Goal: Communication & Community: Answer question/provide support

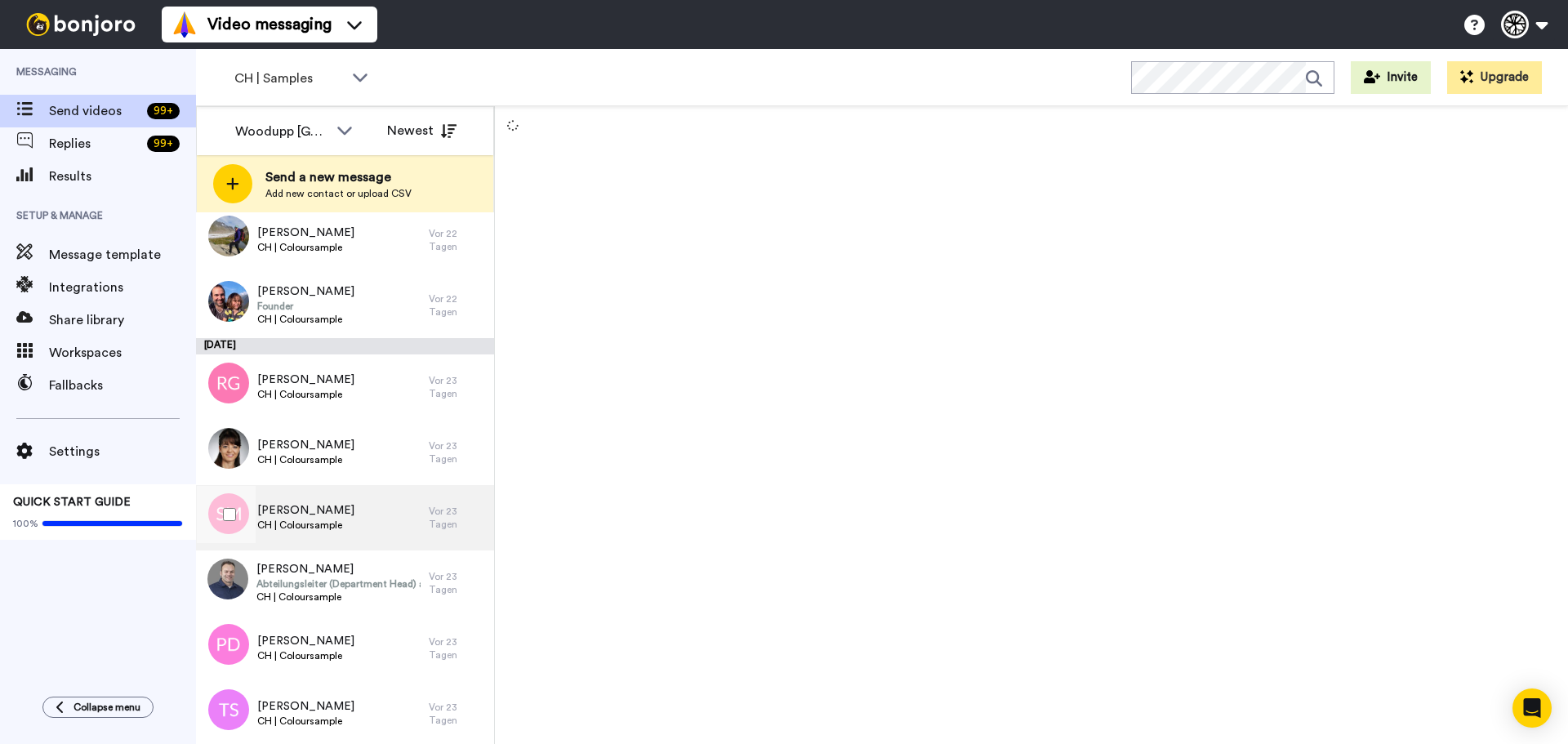
scroll to position [1633, 0]
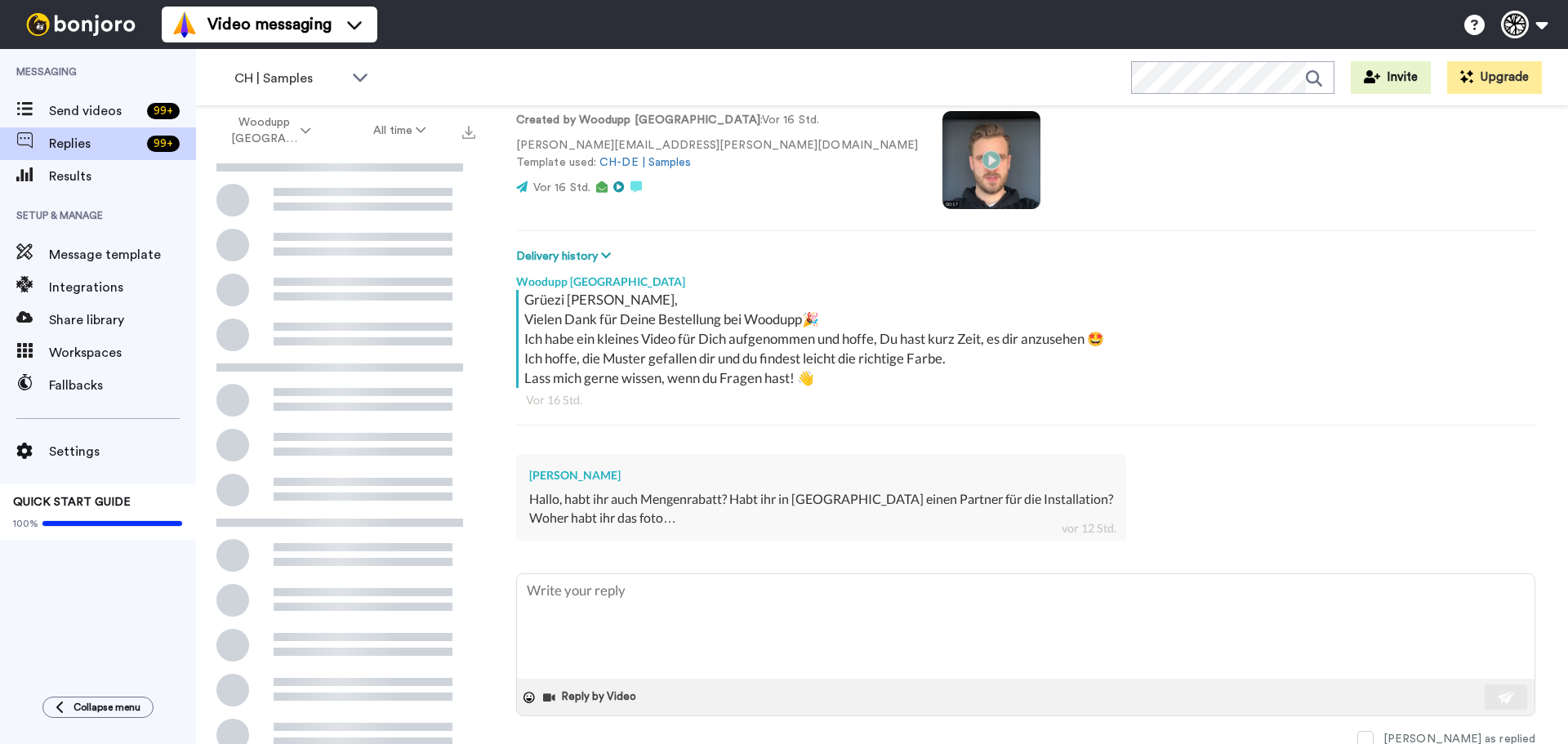
scroll to position [120, 0]
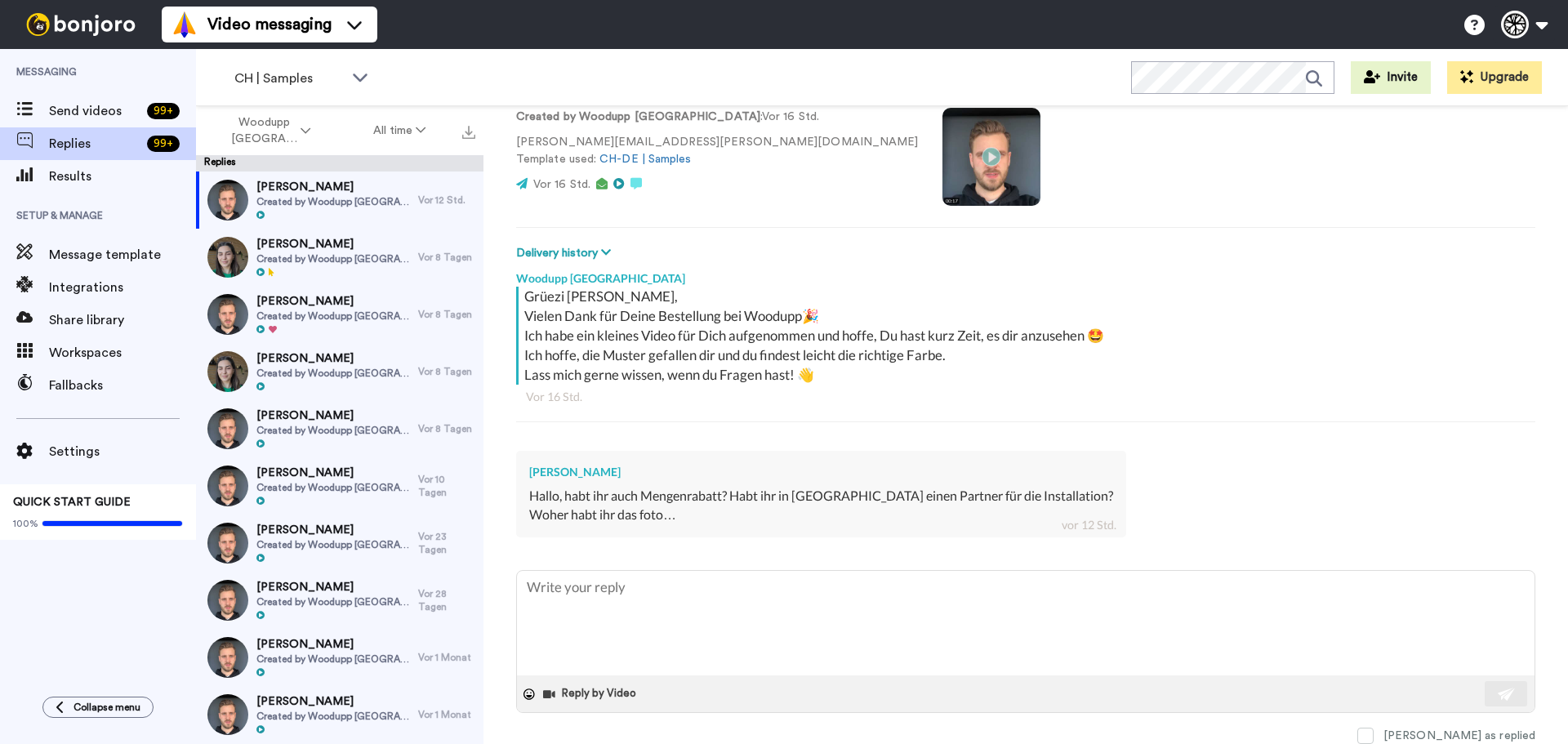
type textarea "x"
click at [90, 119] on span "Send videos" at bounding box center [95, 111] width 91 height 20
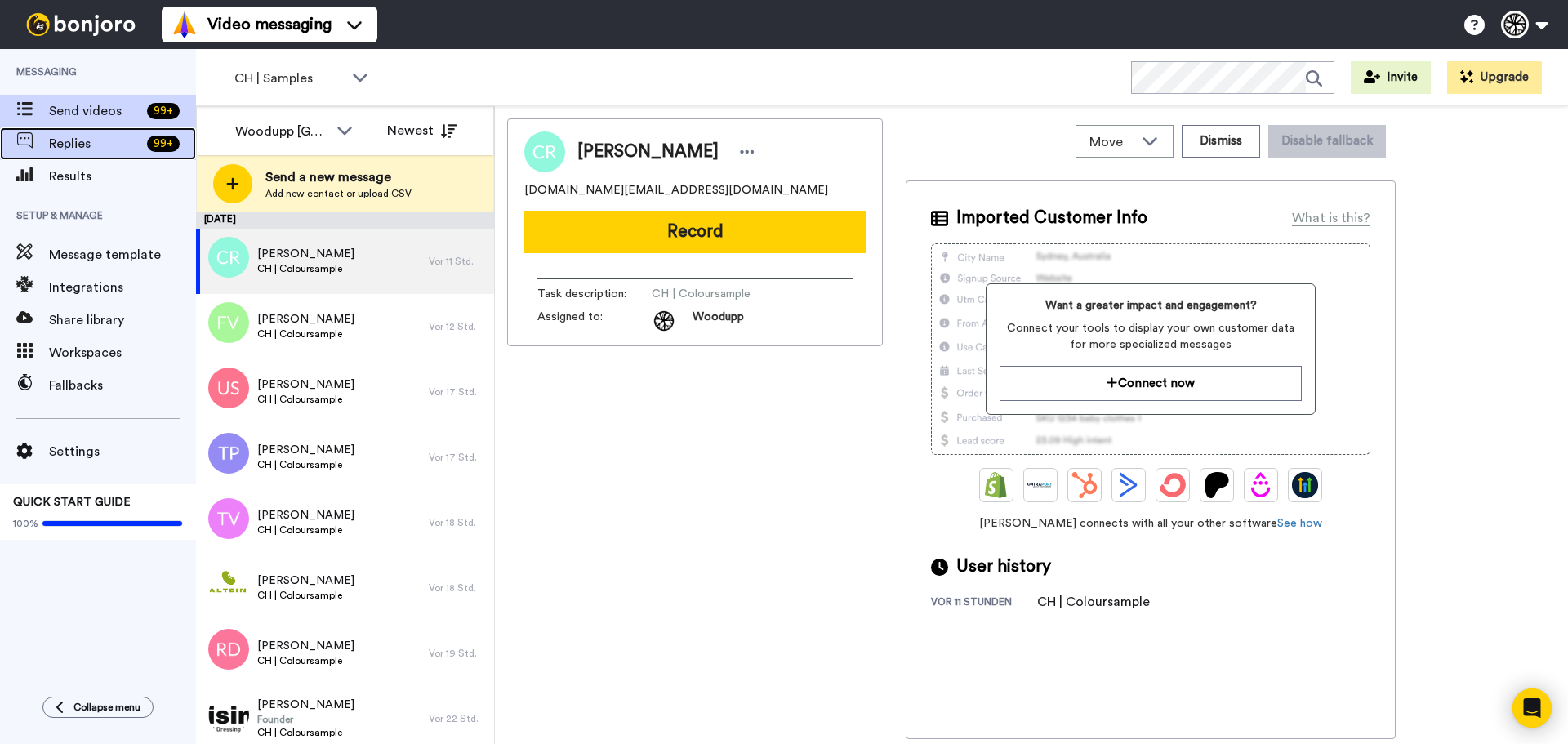
click at [84, 146] on span "Replies" at bounding box center [95, 144] width 91 height 20
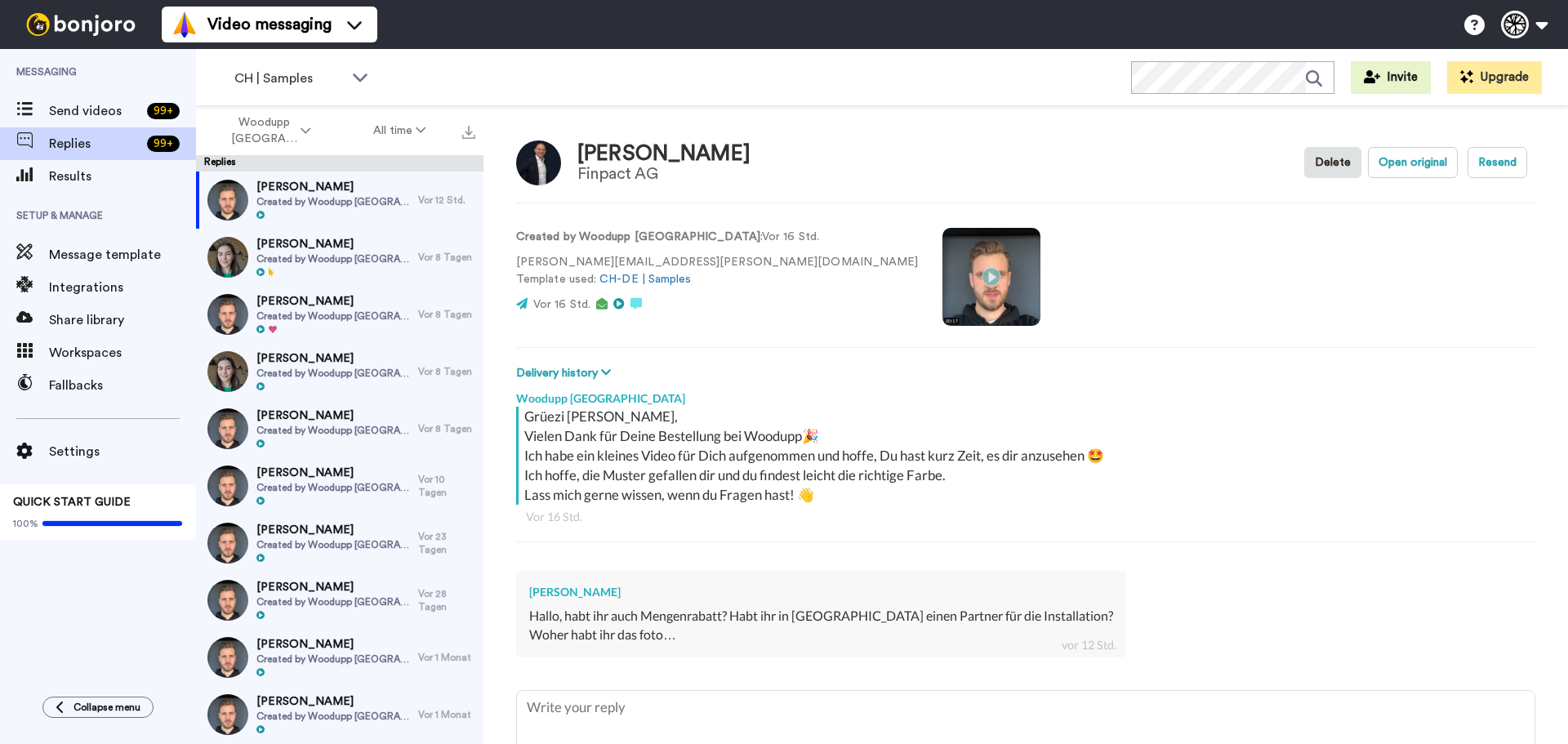
click at [1078, 192] on div "Alain Beyeler Finpact AG Delete Open original Resend Created by Woodupp Switzer…" at bounding box center [1026, 454] width 1085 height 695
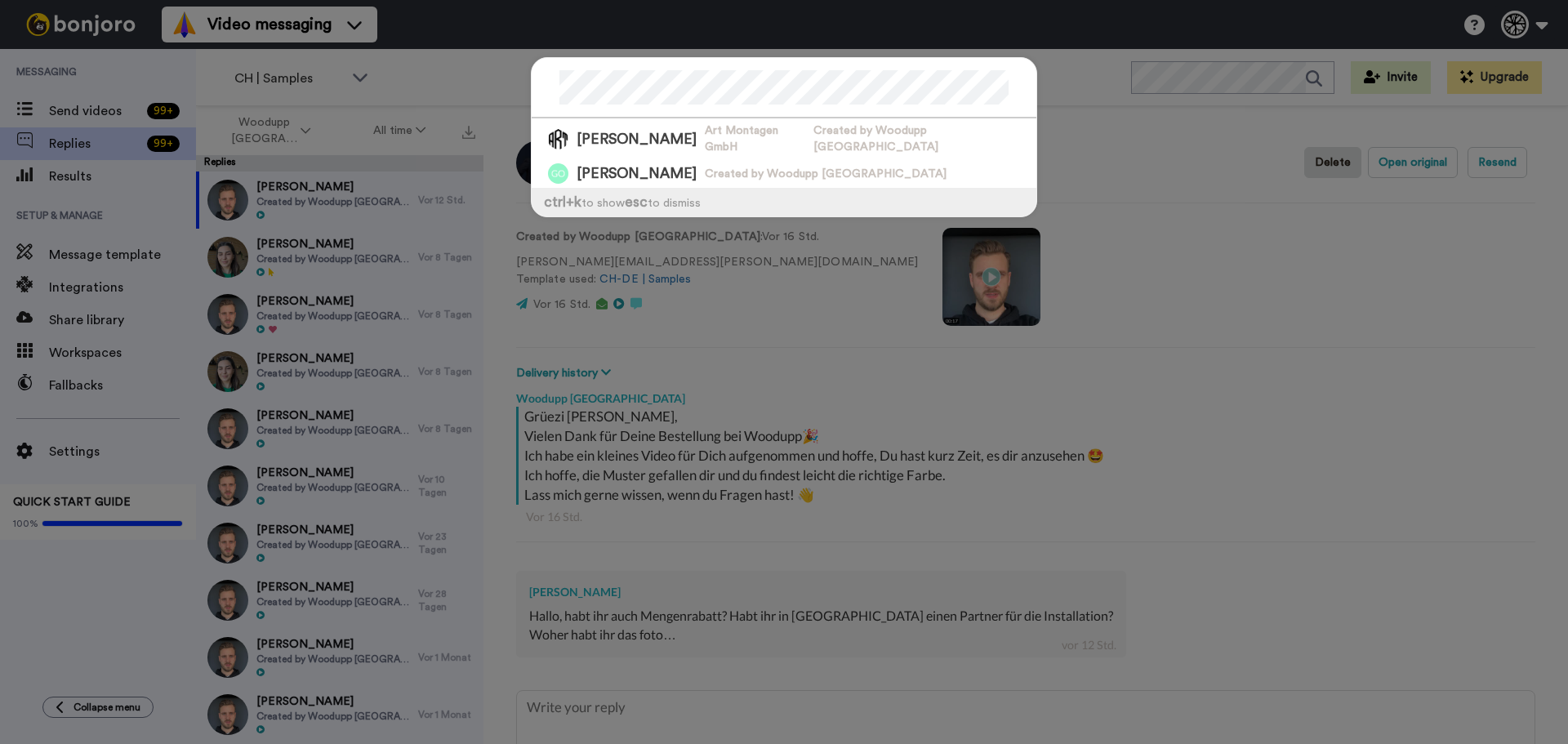
click at [423, 66] on div "Attila Öri Art Montagen GmbH Created by Woodupp Switzerland Gilian Oriet Create…" at bounding box center [784, 372] width 1568 height 744
click at [1101, 375] on div "Attila Öri Art Montagen GmbH Created by Woodupp Switzerland Gilian Oriet Create…" at bounding box center [784, 372] width 1568 height 744
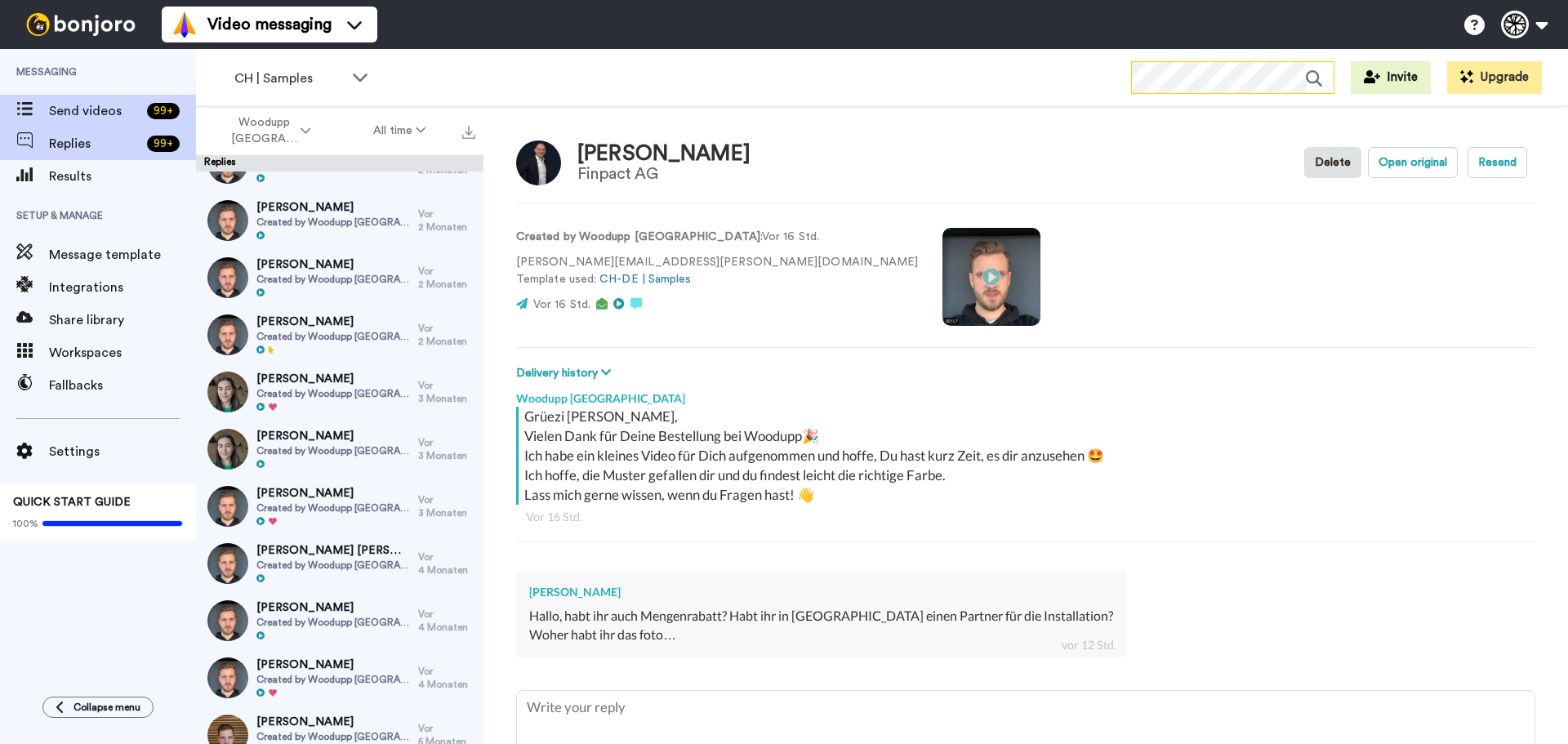
scroll to position [452, 0]
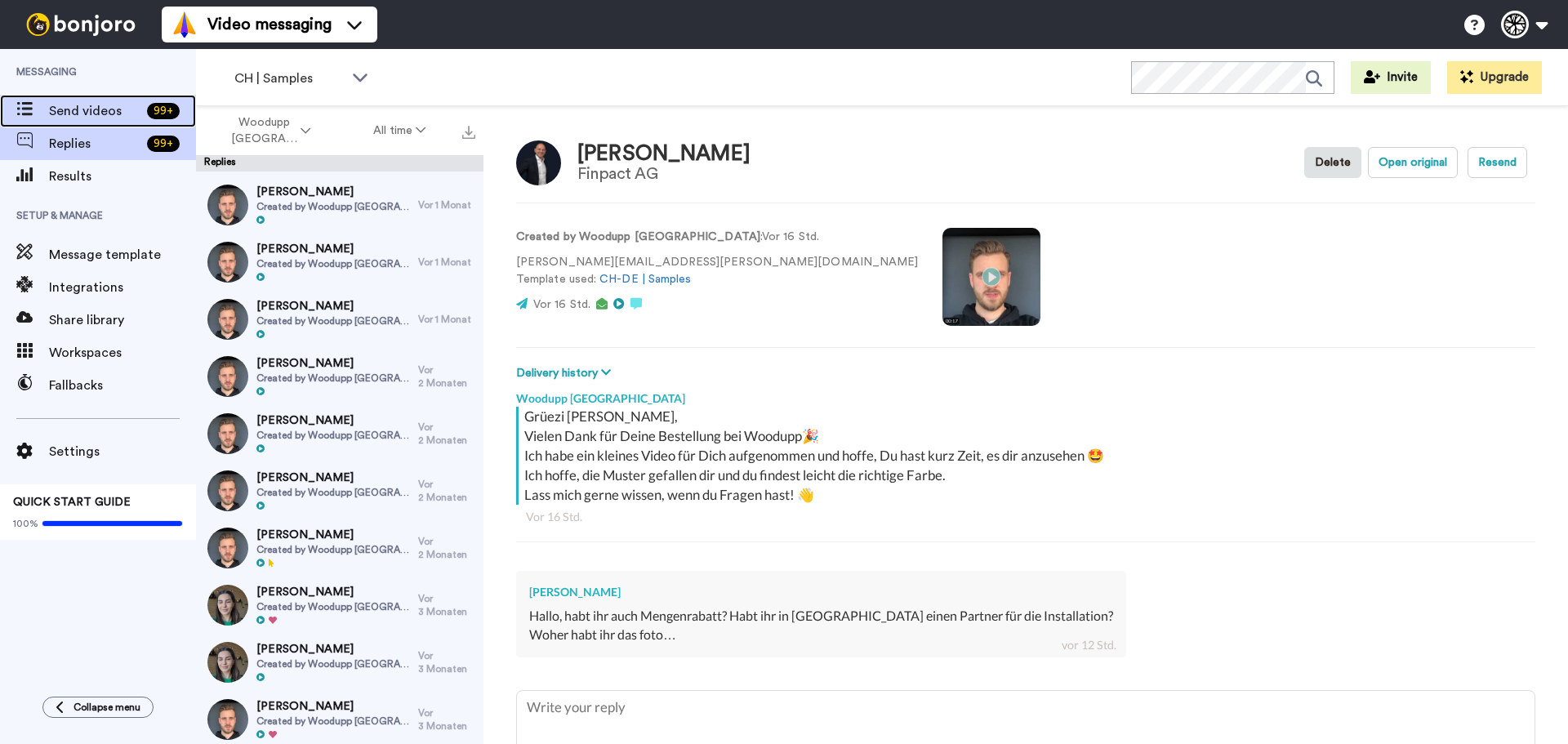
click at [119, 101] on span "Send videos" at bounding box center [95, 111] width 91 height 20
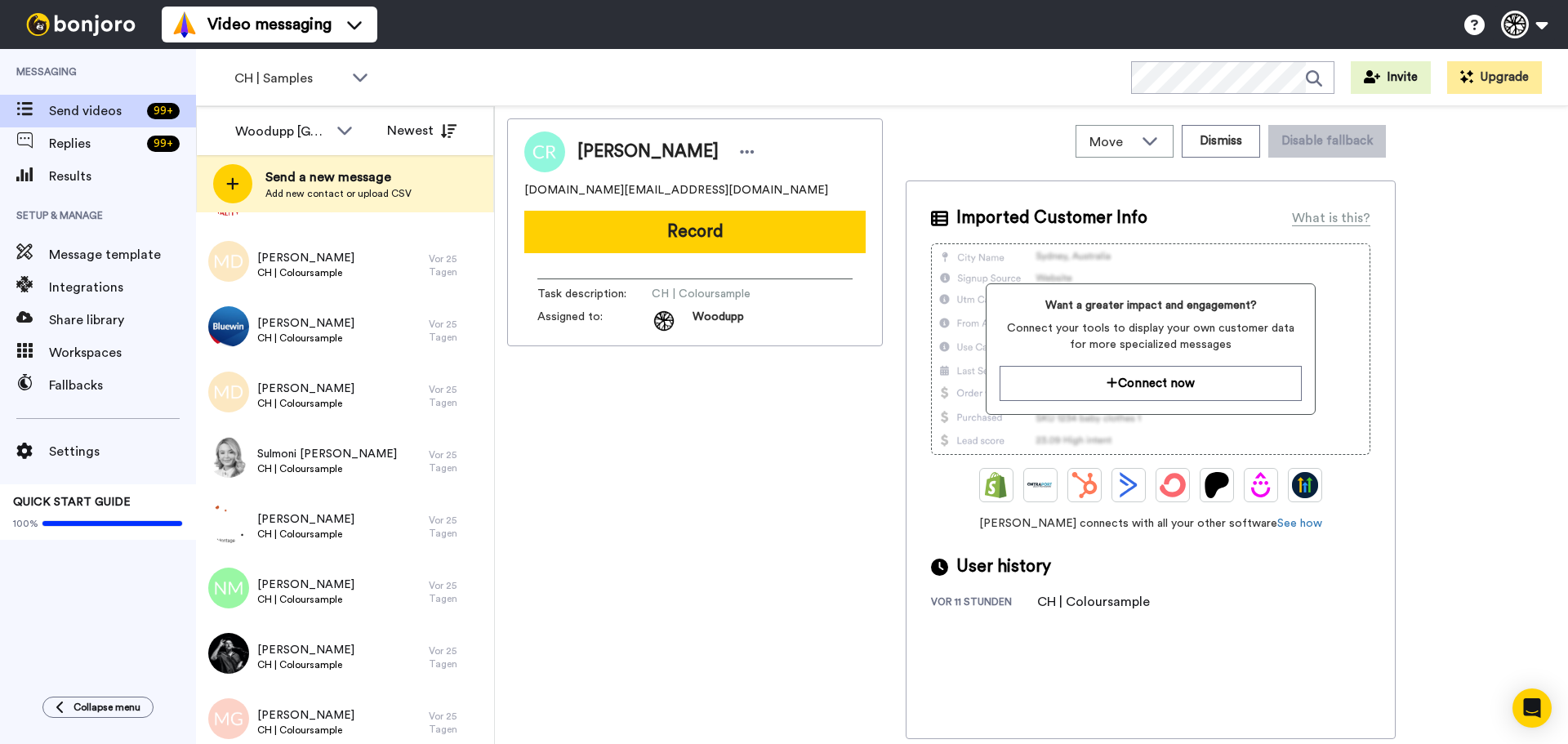
scroll to position [3061, 0]
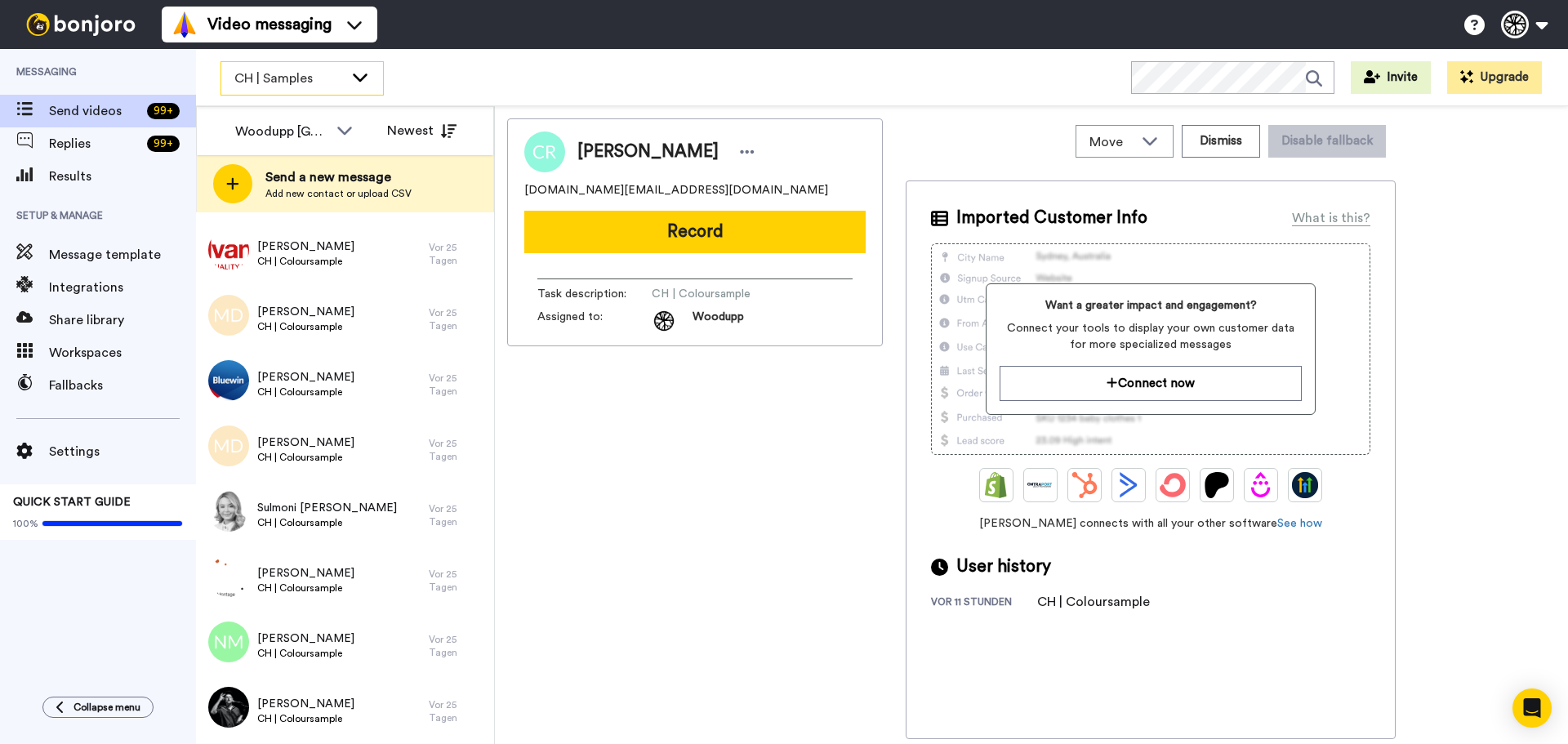
click at [308, 83] on span "CH | Samples" at bounding box center [289, 79] width 109 height 20
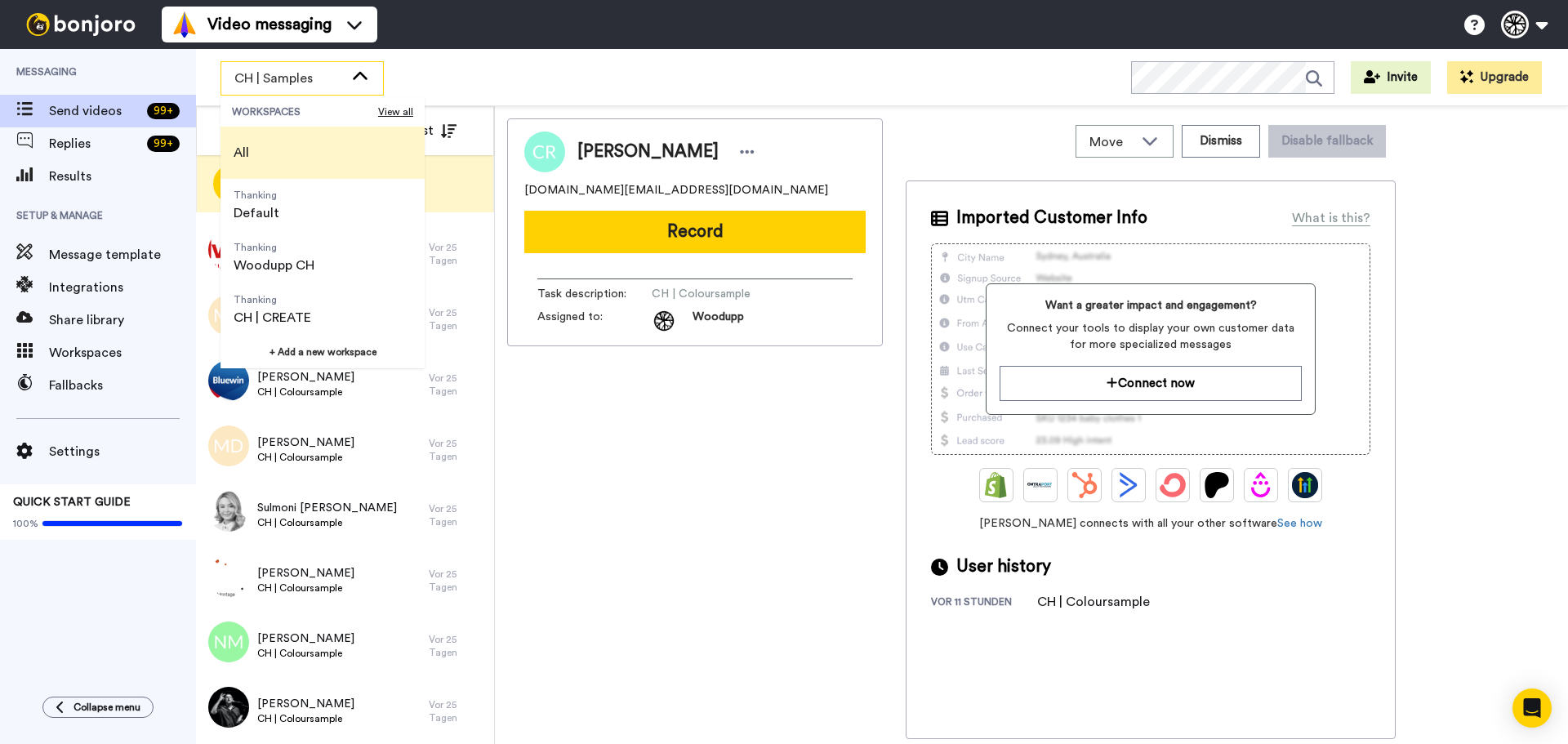
click at [298, 146] on li "All" at bounding box center [323, 153] width 205 height 53
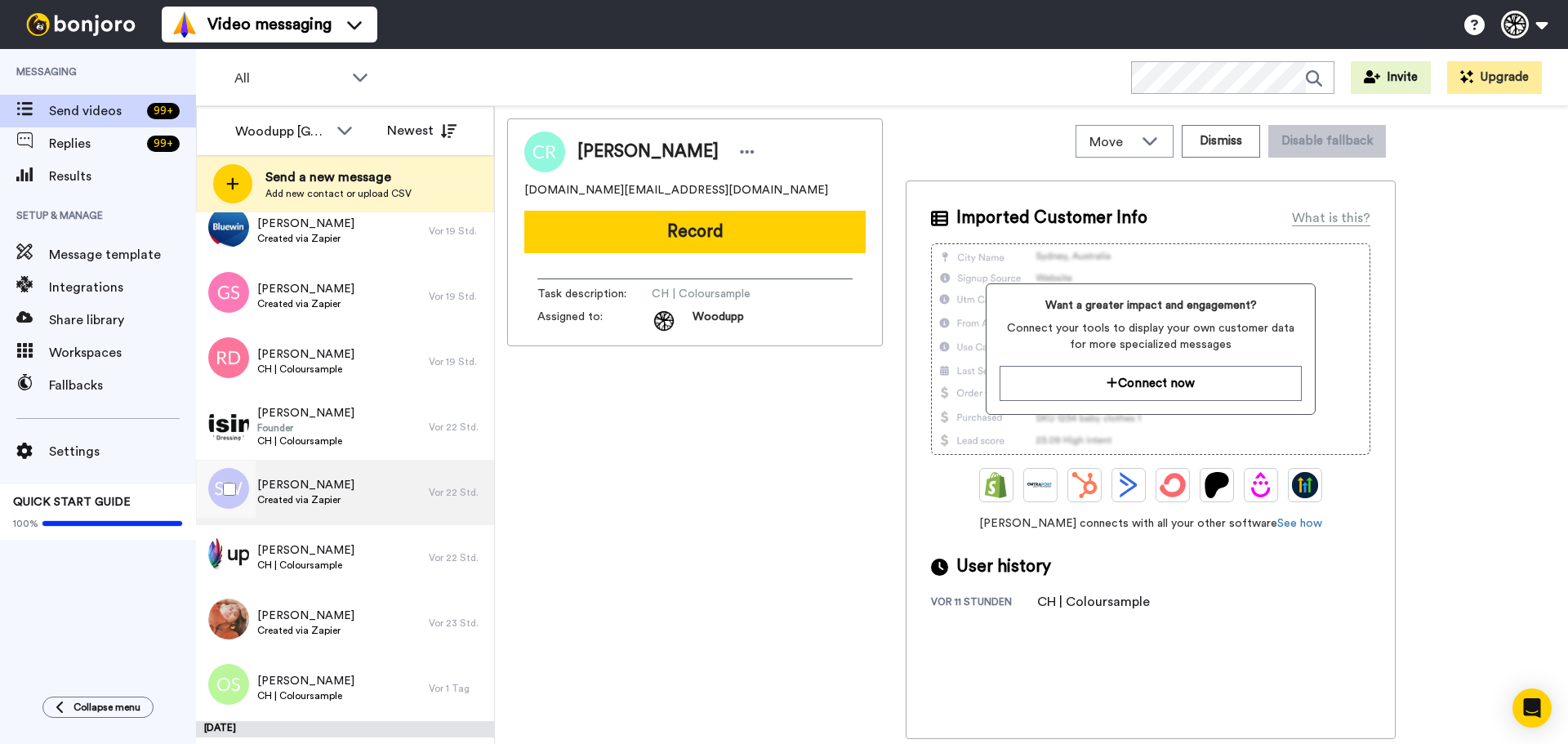
scroll to position [708, 0]
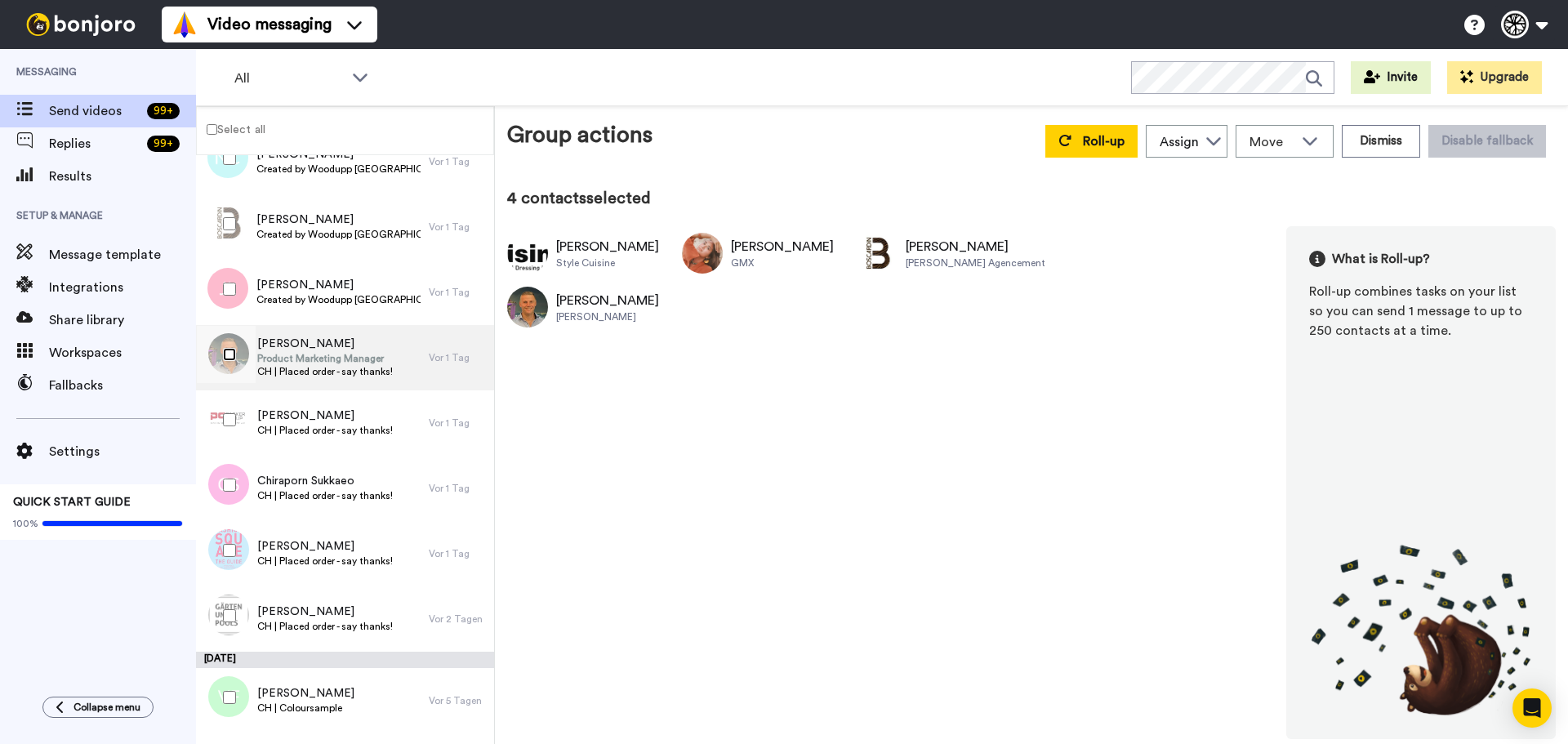
scroll to position [1198, 0]
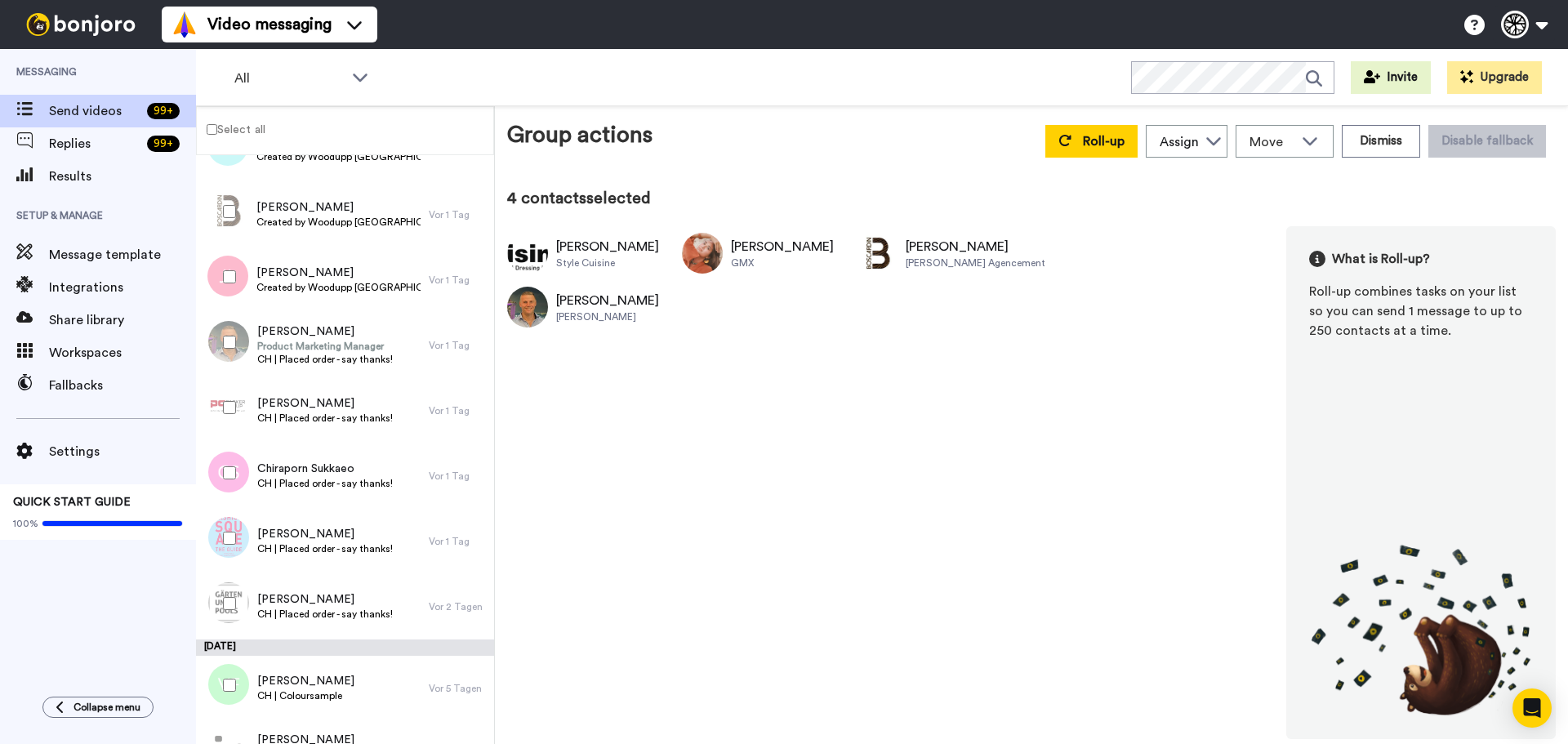
click at [651, 428] on div "[PERSON_NAME] Style Cuisine [PERSON_NAME] GMX [PERSON_NAME] Agencement [PERSON_…" at bounding box center [1032, 482] width 1049 height 513
